Goal: Navigation & Orientation: Find specific page/section

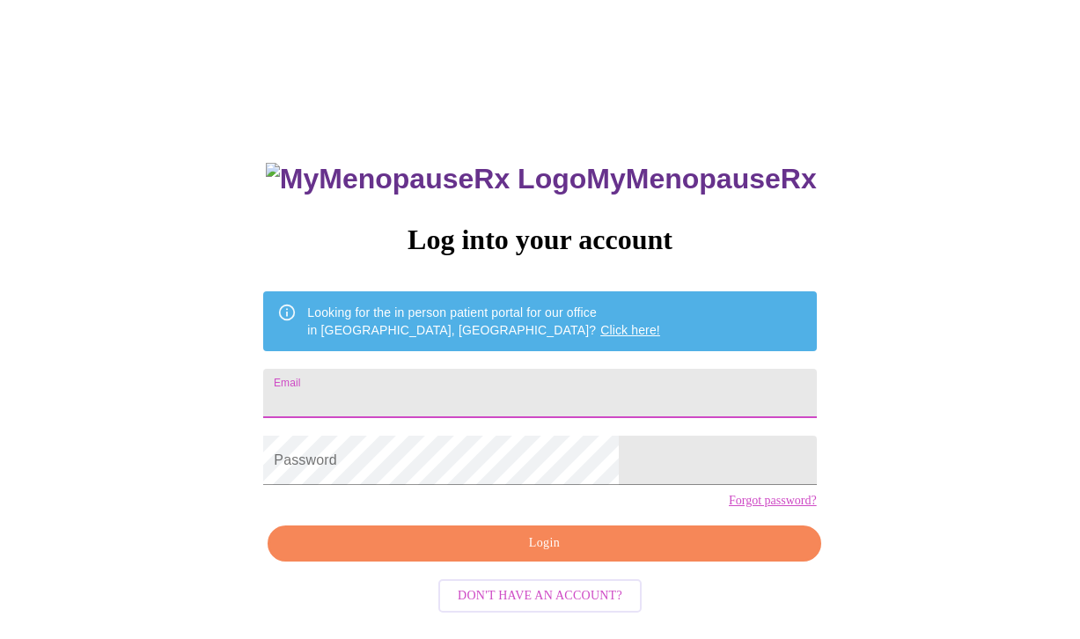
type input "[EMAIL_ADDRESS][DOMAIN_NAME]"
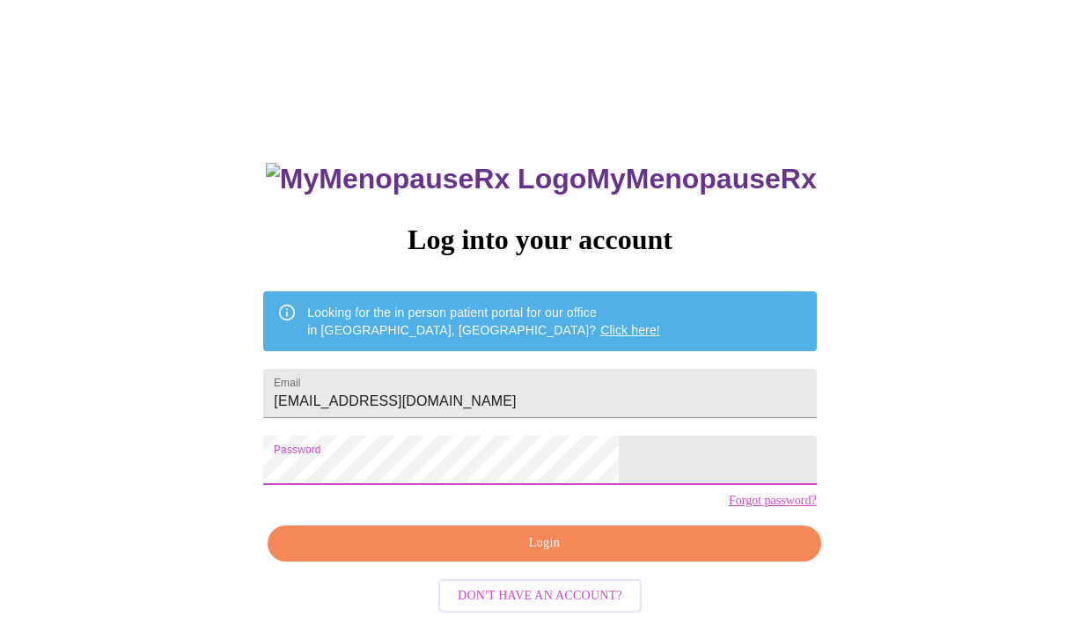
click at [461, 554] on span "Login" at bounding box center [544, 543] width 512 height 22
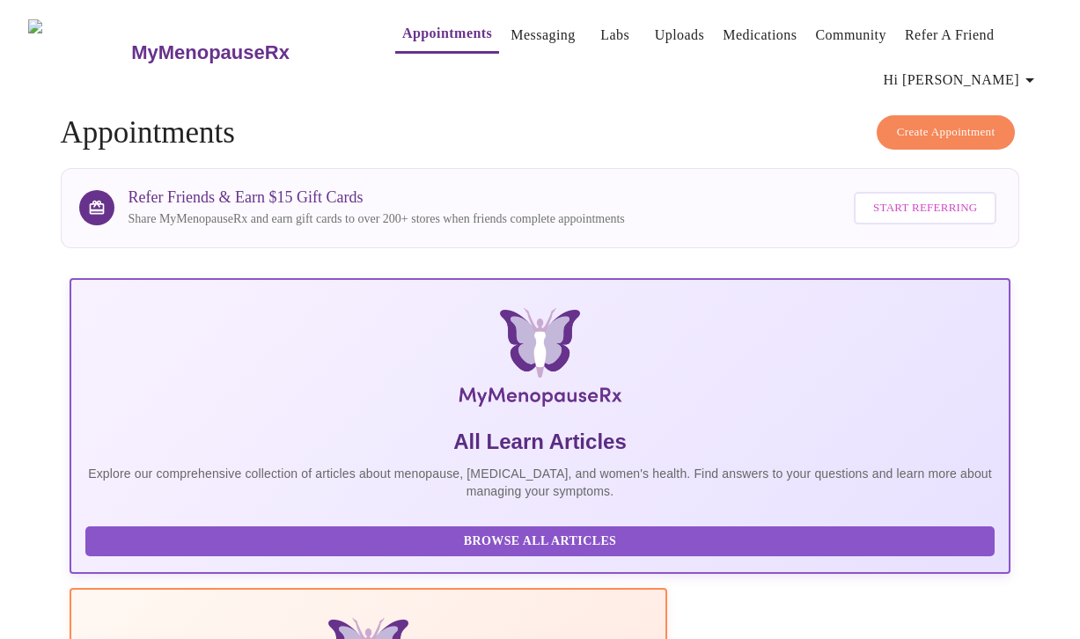
click at [600, 34] on link "Labs" at bounding box center [614, 35] width 29 height 25
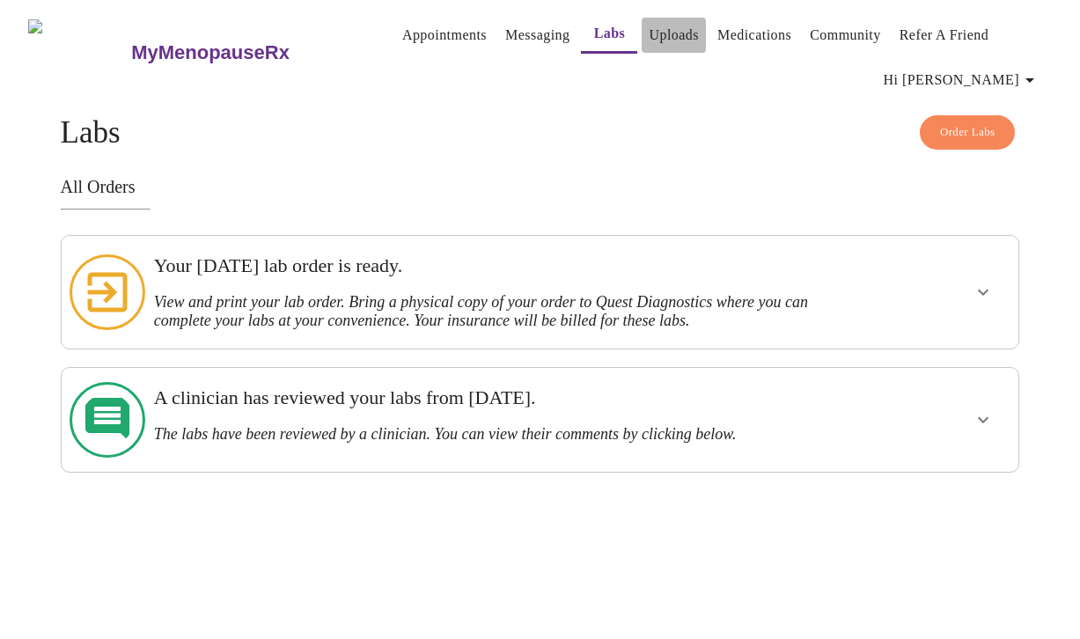
click at [648, 28] on link "Uploads" at bounding box center [673, 35] width 50 height 25
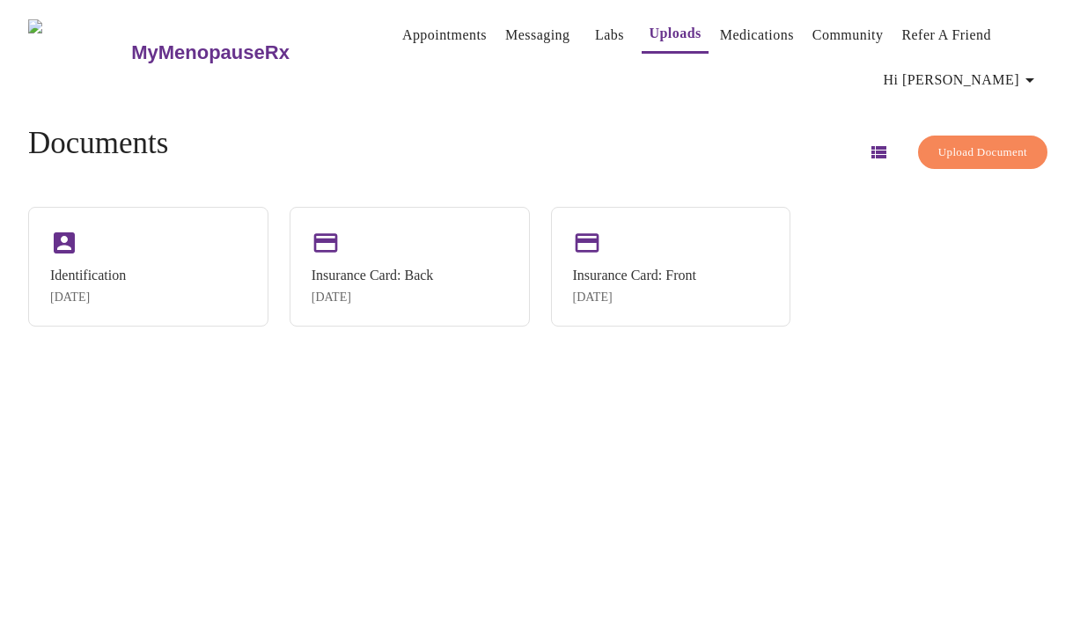
click at [720, 31] on link "Medications" at bounding box center [757, 35] width 74 height 25
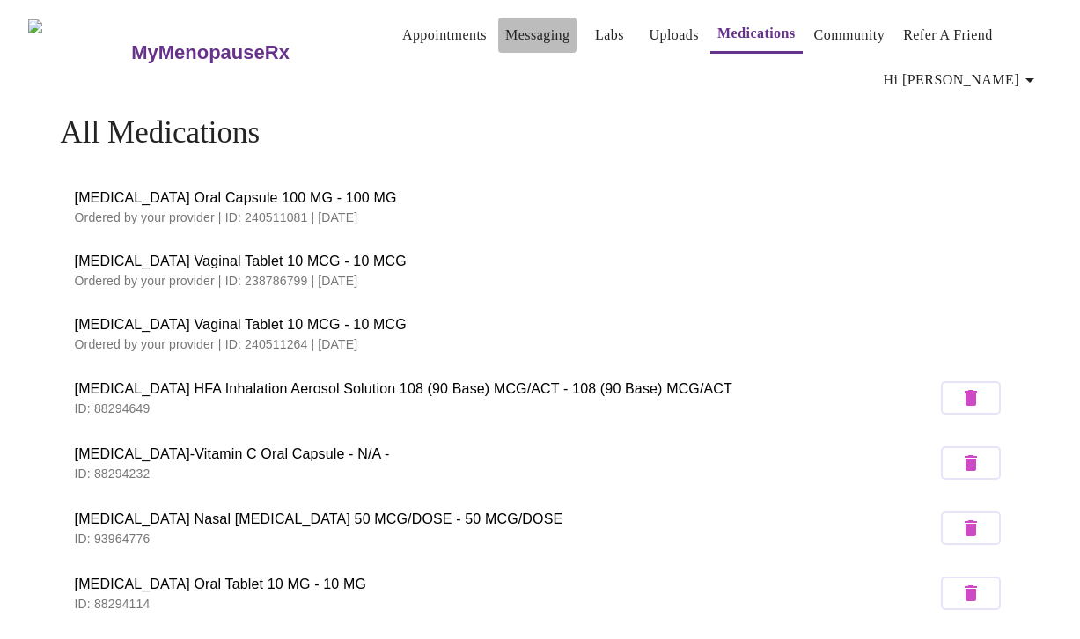
click at [505, 33] on link "Messaging" at bounding box center [537, 35] width 64 height 25
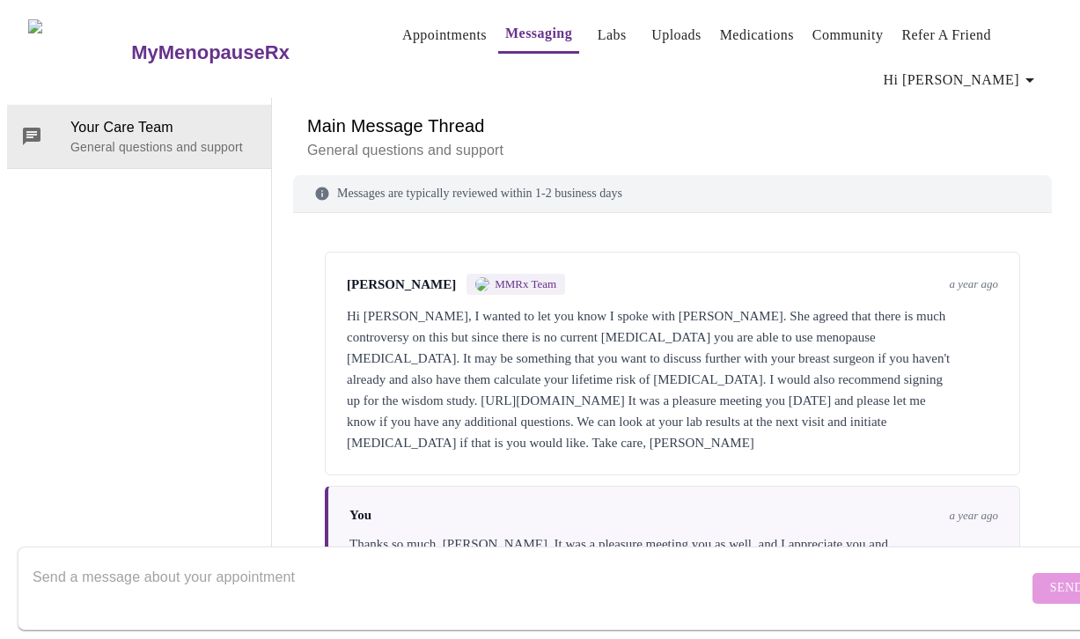
click at [1038, 75] on icon "button" at bounding box center [1029, 80] width 21 height 21
click at [993, 164] on li "Log out" at bounding box center [1002, 168] width 81 height 32
